Goal: Transaction & Acquisition: Obtain resource

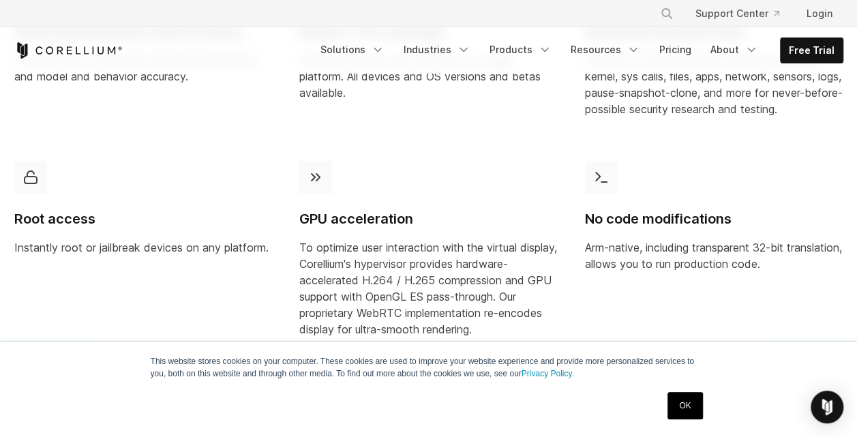
scroll to position [750, 0]
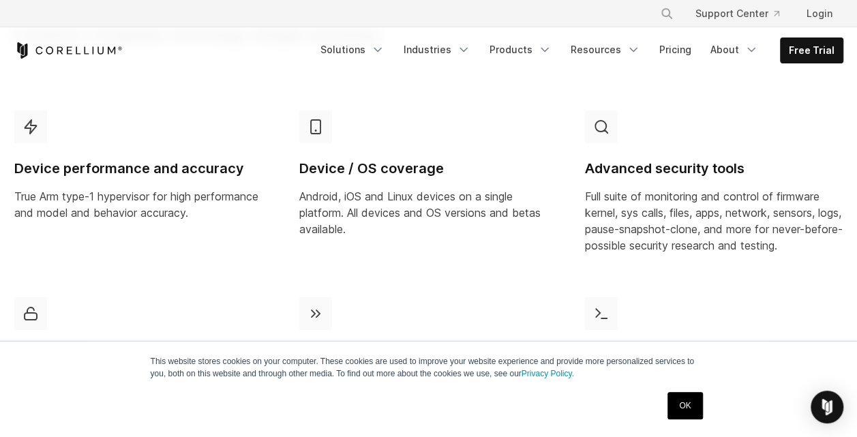
click at [170, 211] on p "True Arm type-1 hypervisor for high performance and model and behavior accuracy." at bounding box center [143, 204] width 258 height 33
click at [386, 202] on p "Android, iOS and Linux devices on a single platform. All devices and OS version…" at bounding box center [428, 212] width 258 height 49
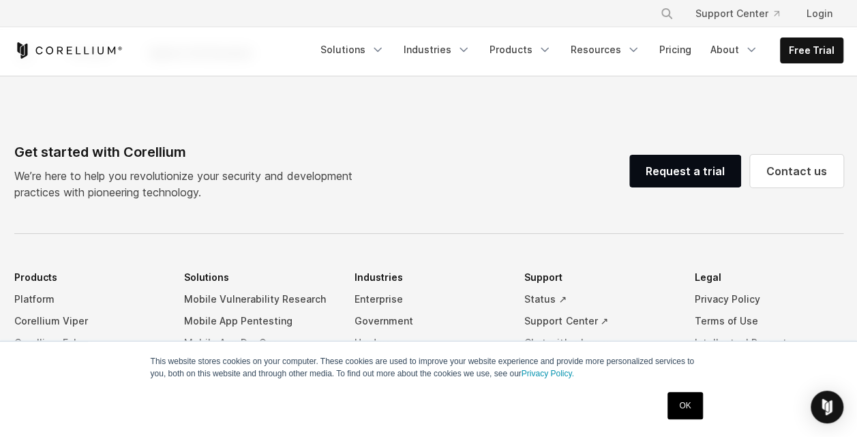
scroll to position [1431, 0]
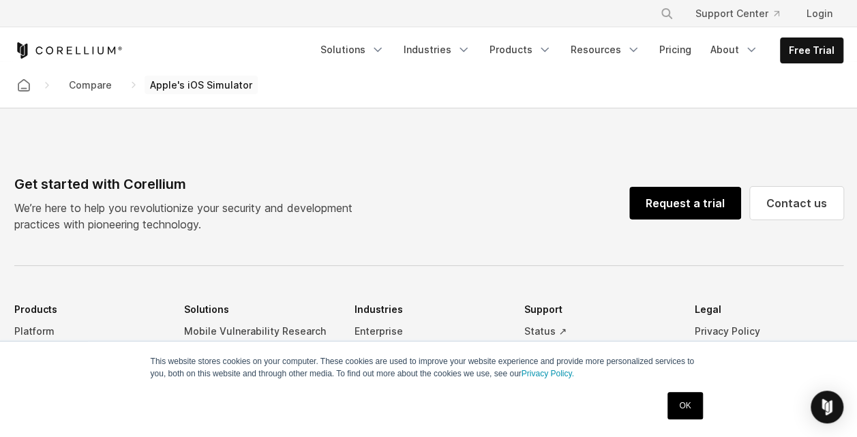
click at [681, 215] on link "Request a trial" at bounding box center [685, 203] width 112 height 33
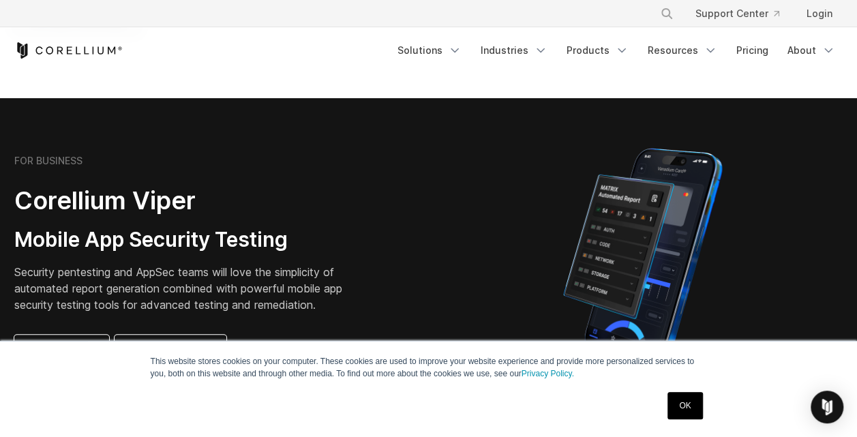
scroll to position [341, 0]
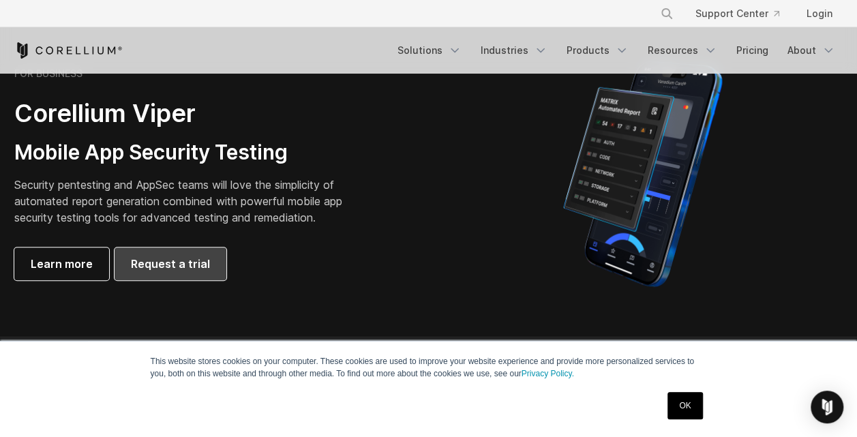
click at [199, 269] on span "Request a trial" at bounding box center [170, 264] width 79 height 16
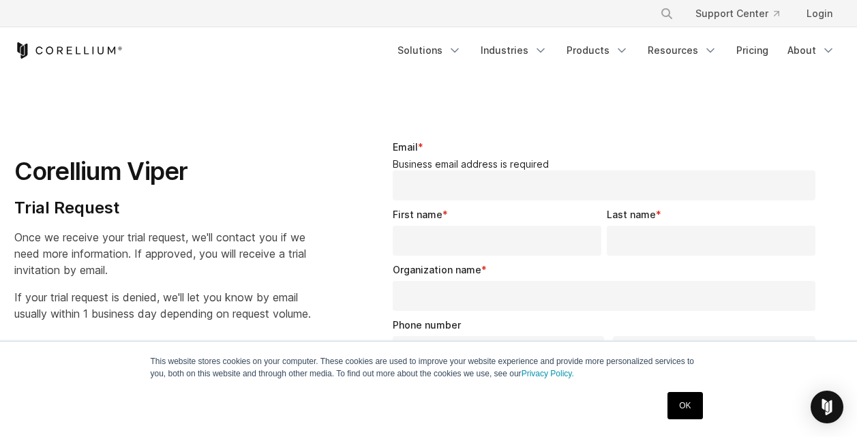
select select "**"
